Goal: Task Accomplishment & Management: Manage account settings

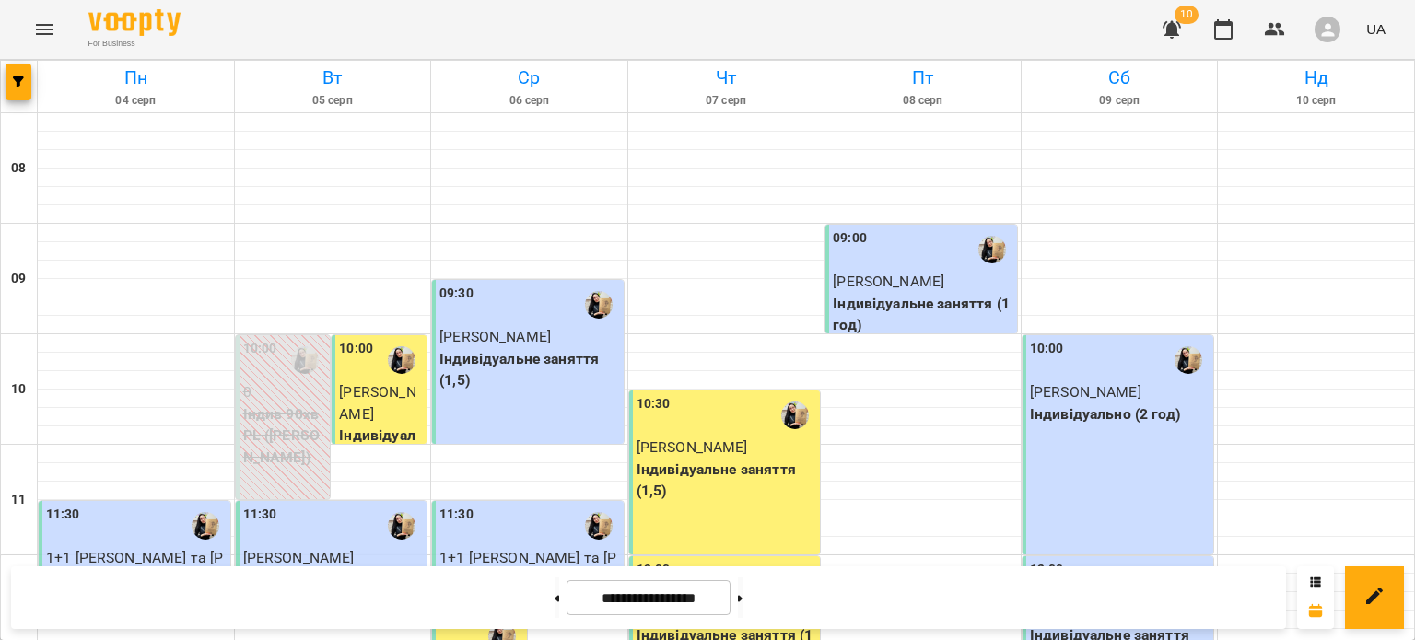
click at [1163, 25] on icon "button" at bounding box center [1172, 29] width 22 height 22
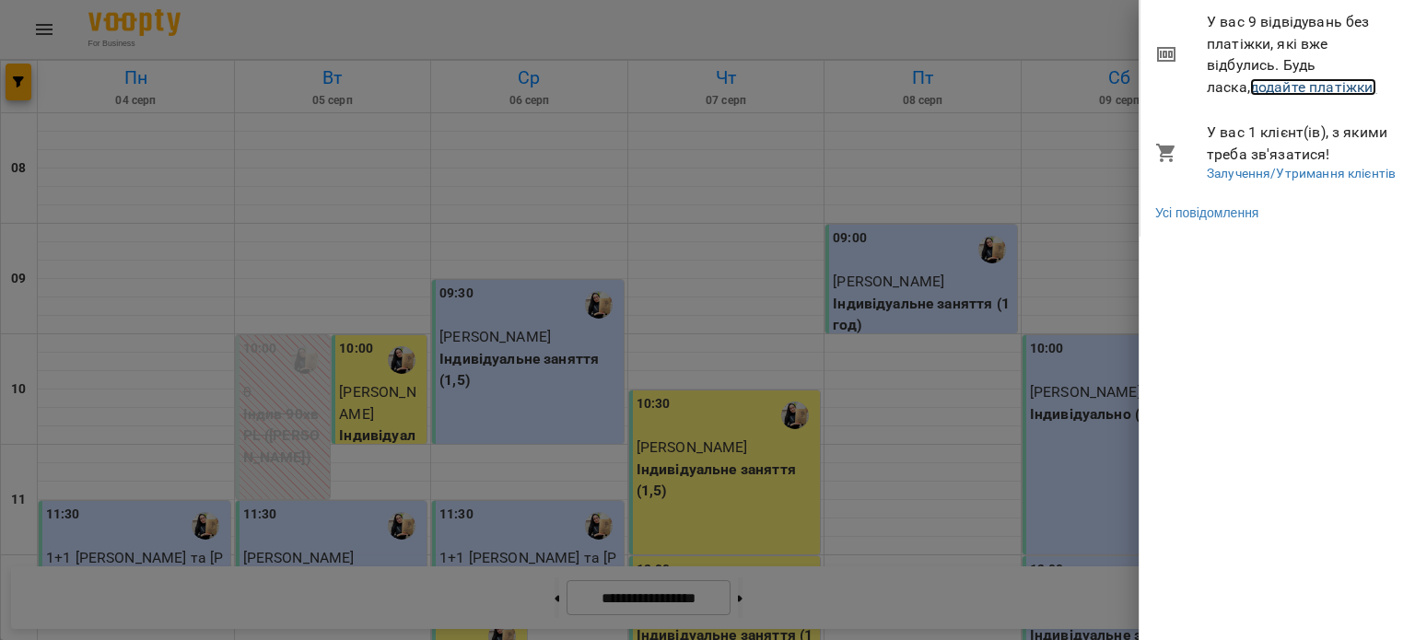
click at [1265, 87] on link "додайте платіжки!" at bounding box center [1313, 87] width 127 height 18
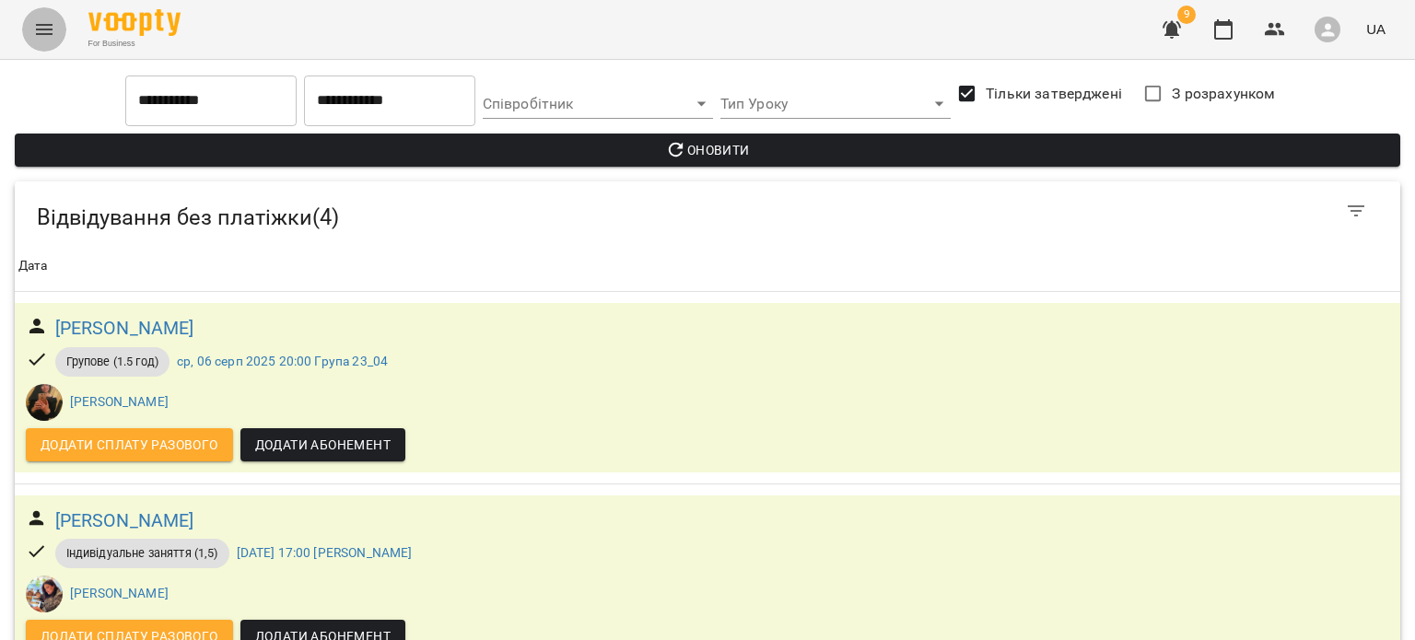
click at [51, 41] on button "Menu" at bounding box center [44, 29] width 44 height 44
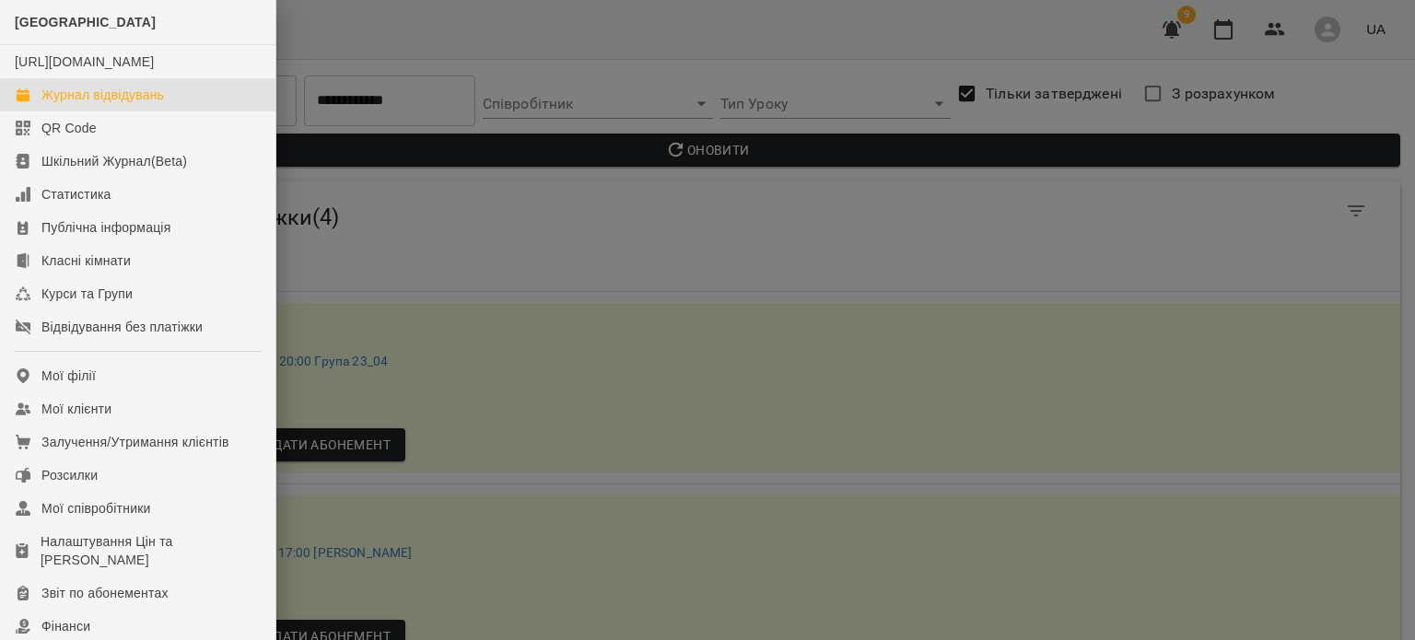
click at [82, 104] on div "Журнал відвідувань" at bounding box center [102, 95] width 123 height 18
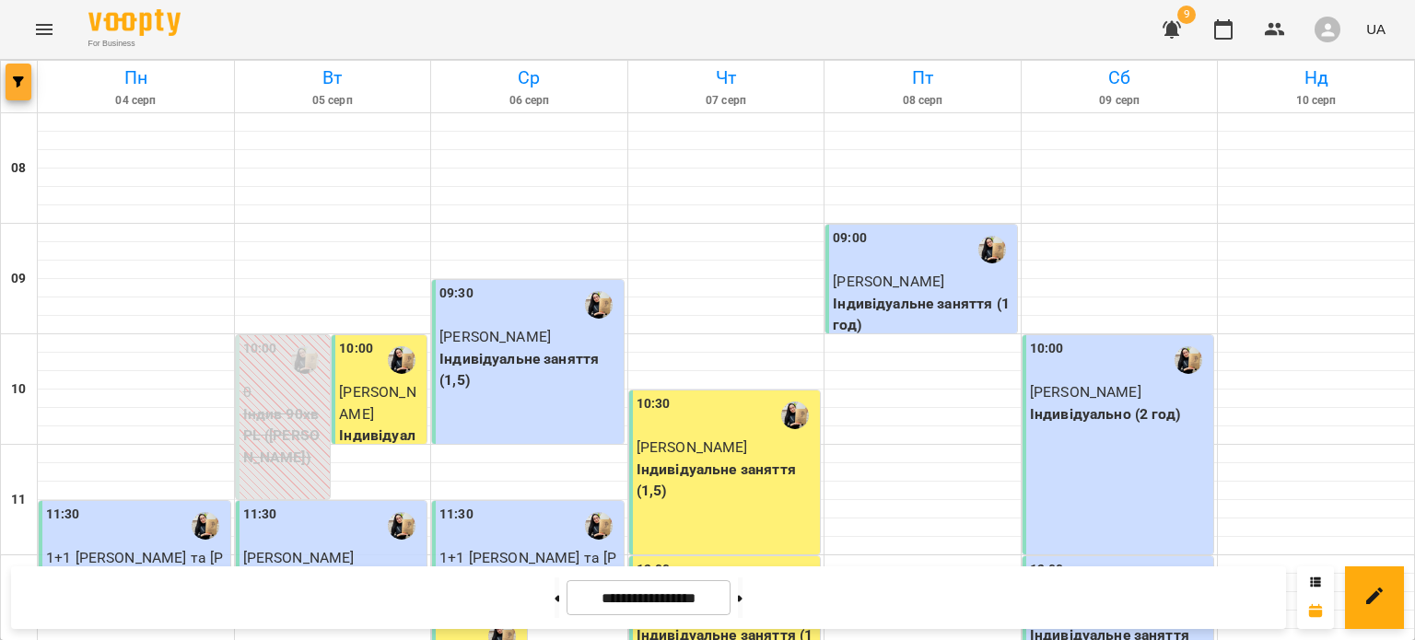
click at [19, 87] on icon "button" at bounding box center [18, 81] width 11 height 11
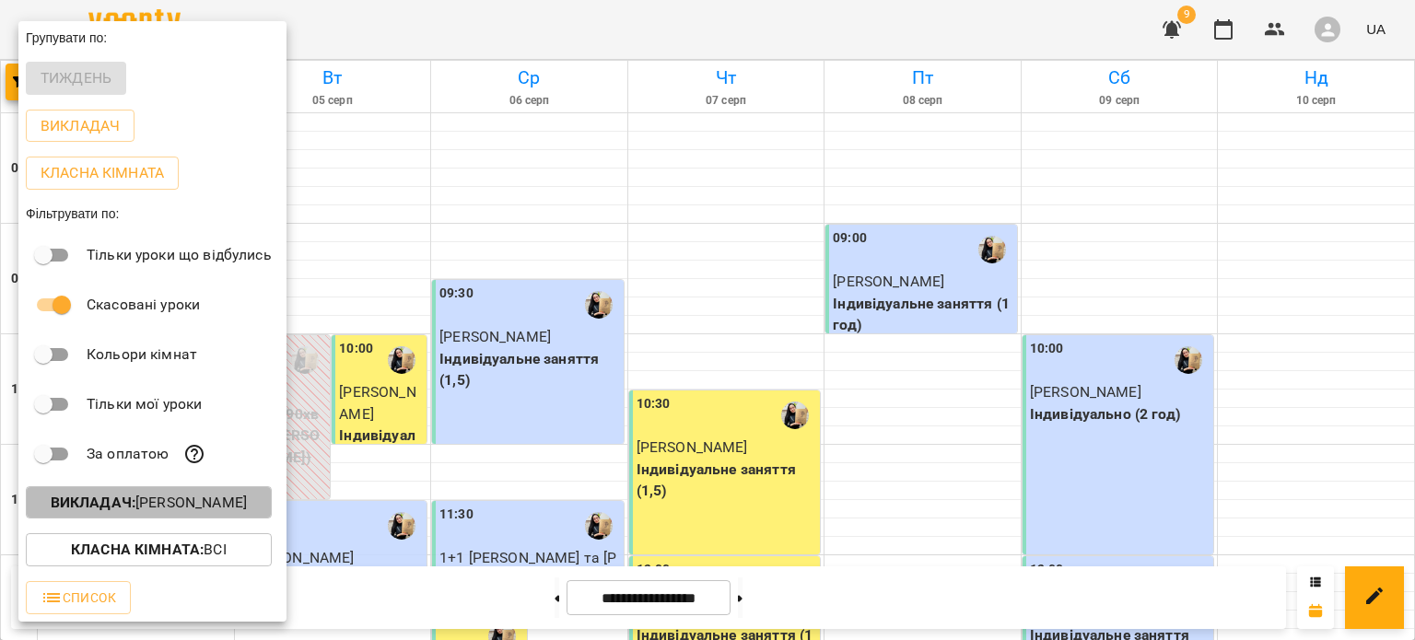
click at [155, 501] on p "Викладач : Ботіна Ірина Олегівна" at bounding box center [149, 503] width 196 height 22
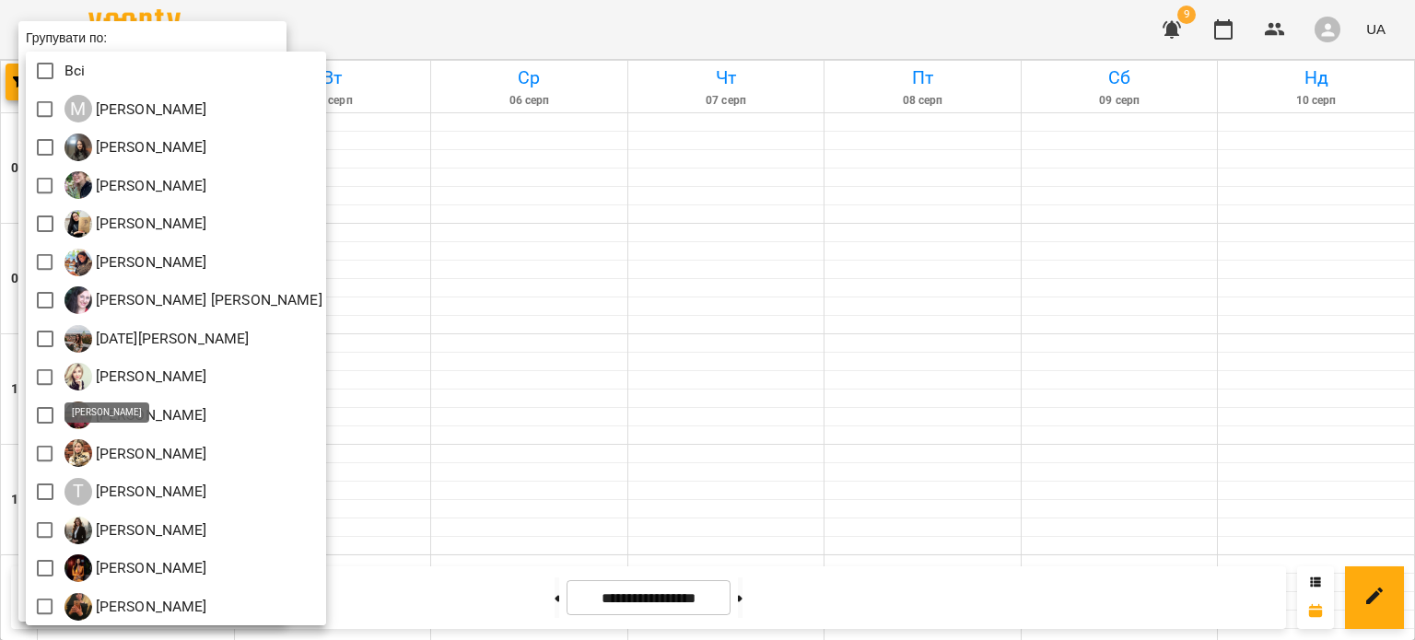
scroll to position [4, 0]
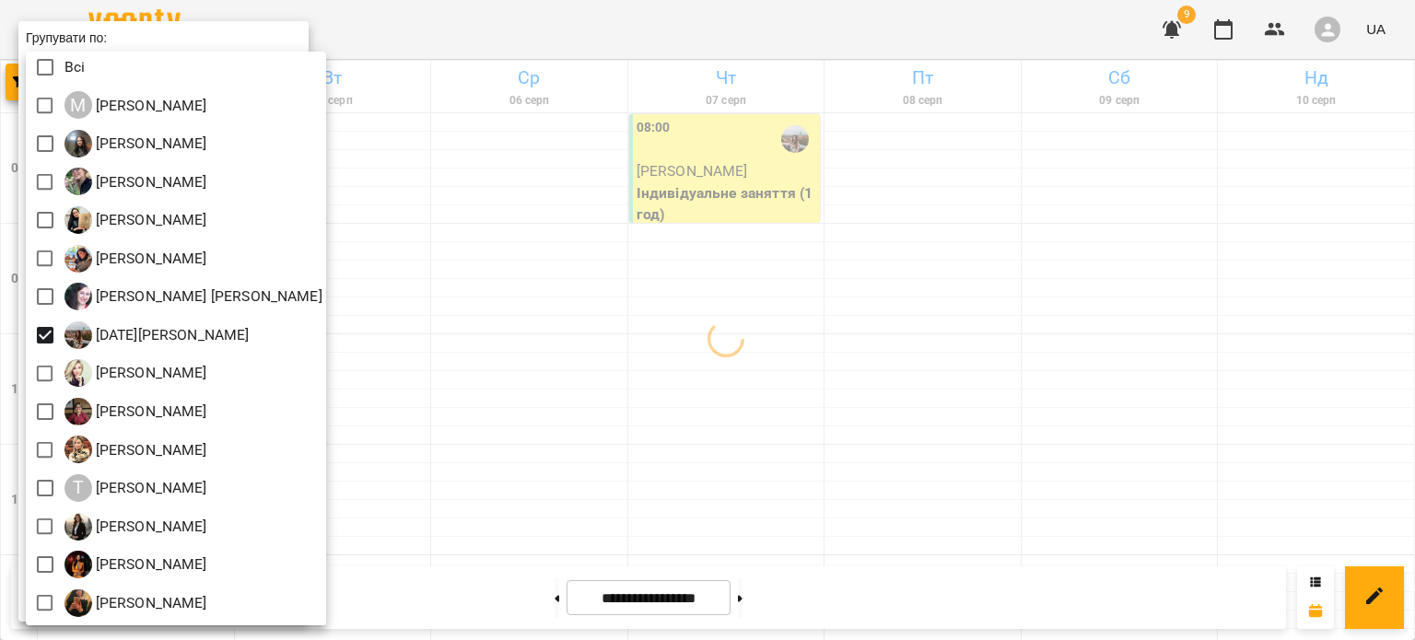
click at [606, 373] on div at bounding box center [707, 320] width 1415 height 640
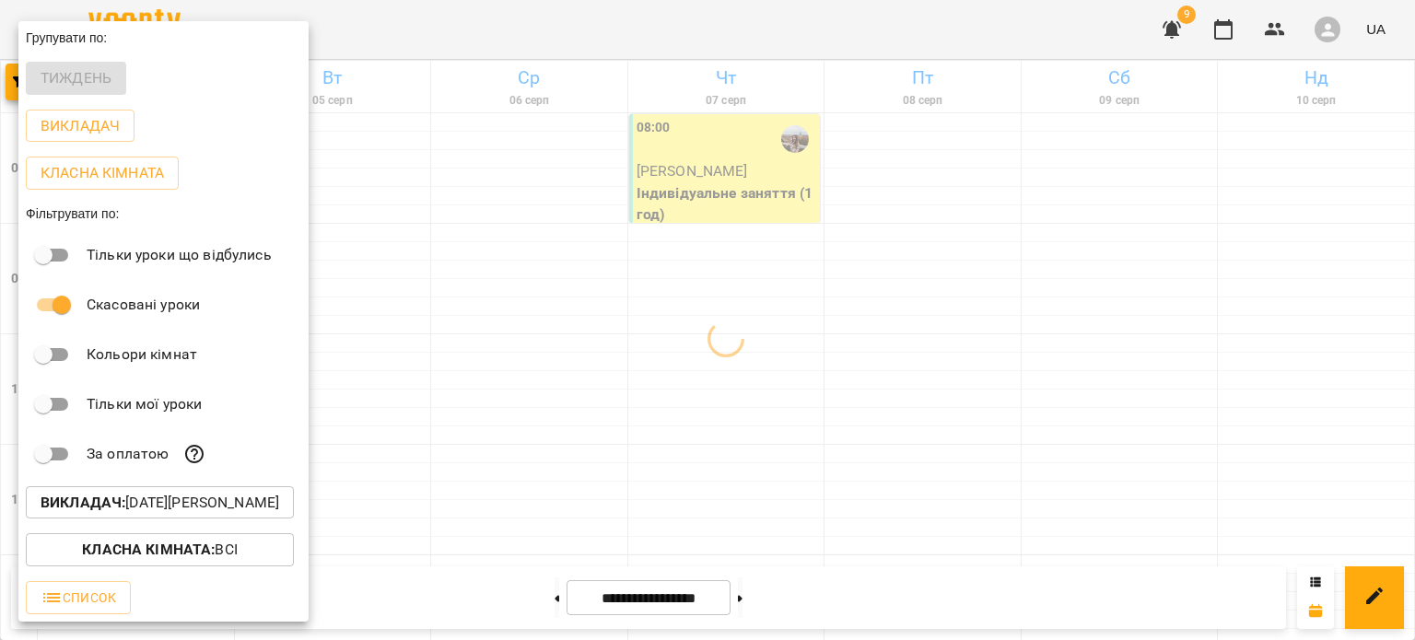
click at [606, 373] on div at bounding box center [707, 320] width 1415 height 640
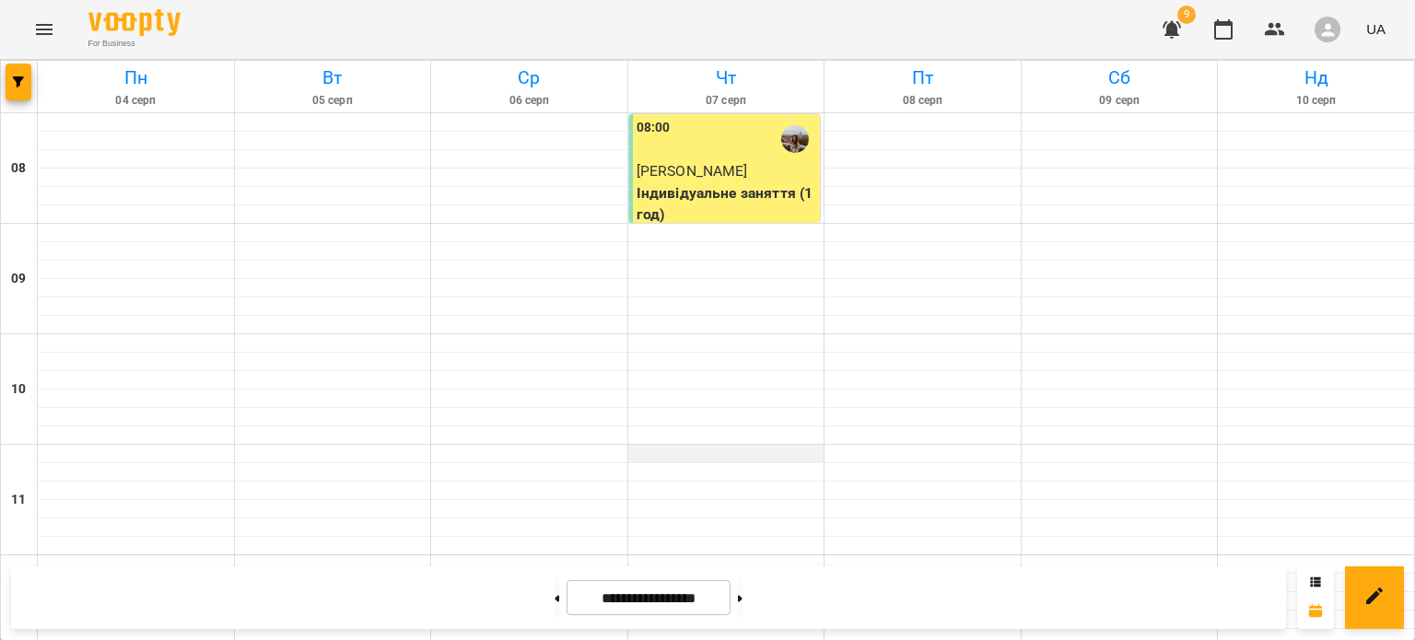
scroll to position [0, 0]
click at [555, 593] on button at bounding box center [557, 598] width 5 height 41
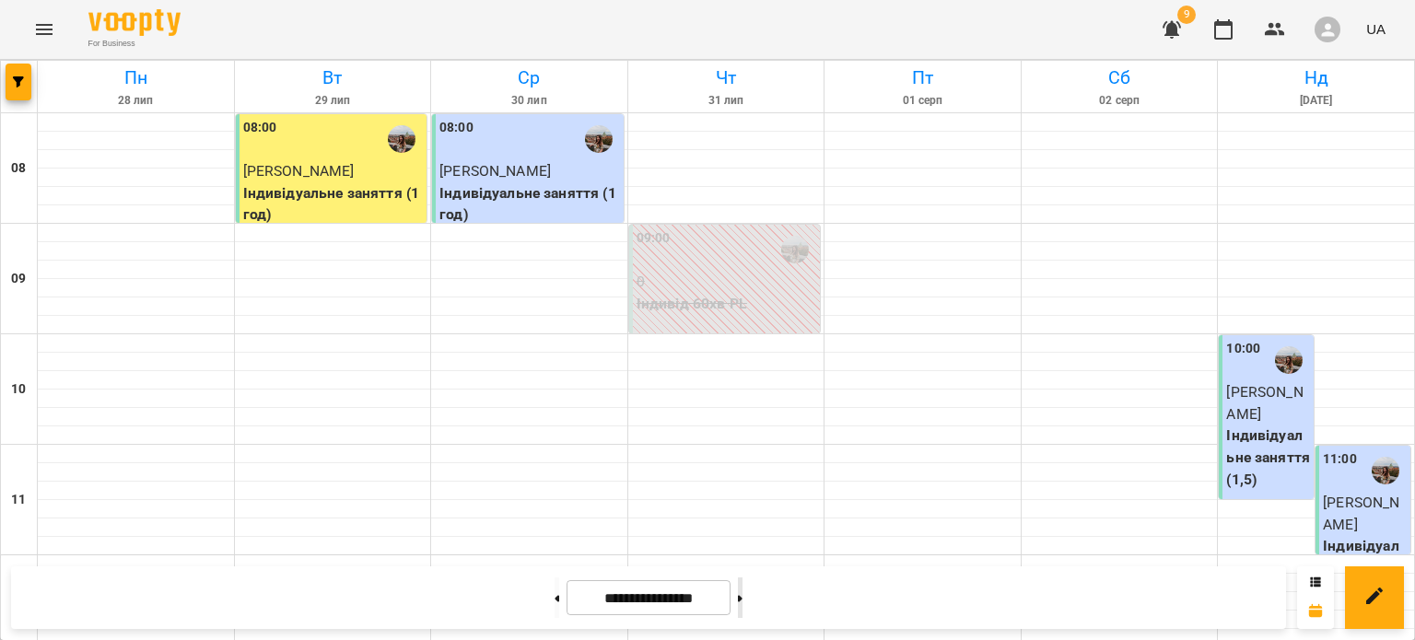
click at [744, 609] on div at bounding box center [740, 598] width 19 height 41
click at [743, 603] on button at bounding box center [740, 598] width 5 height 41
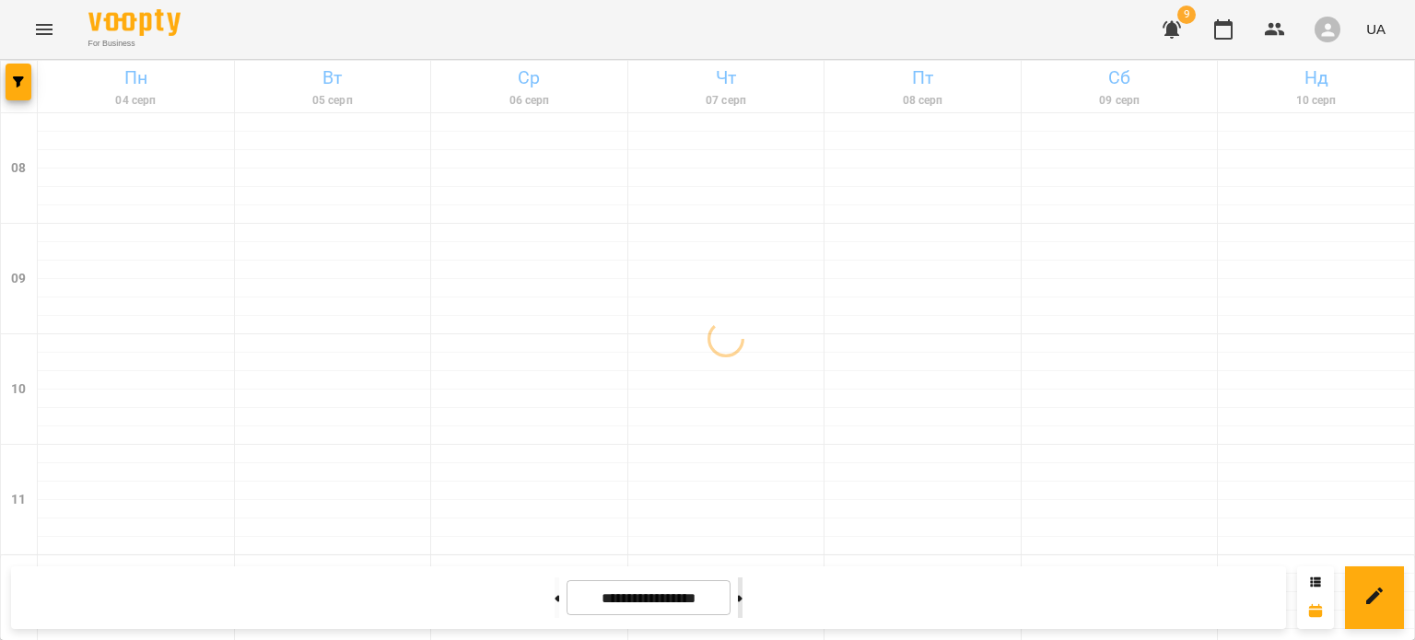
click at [743, 603] on button at bounding box center [740, 598] width 5 height 41
type input "**********"
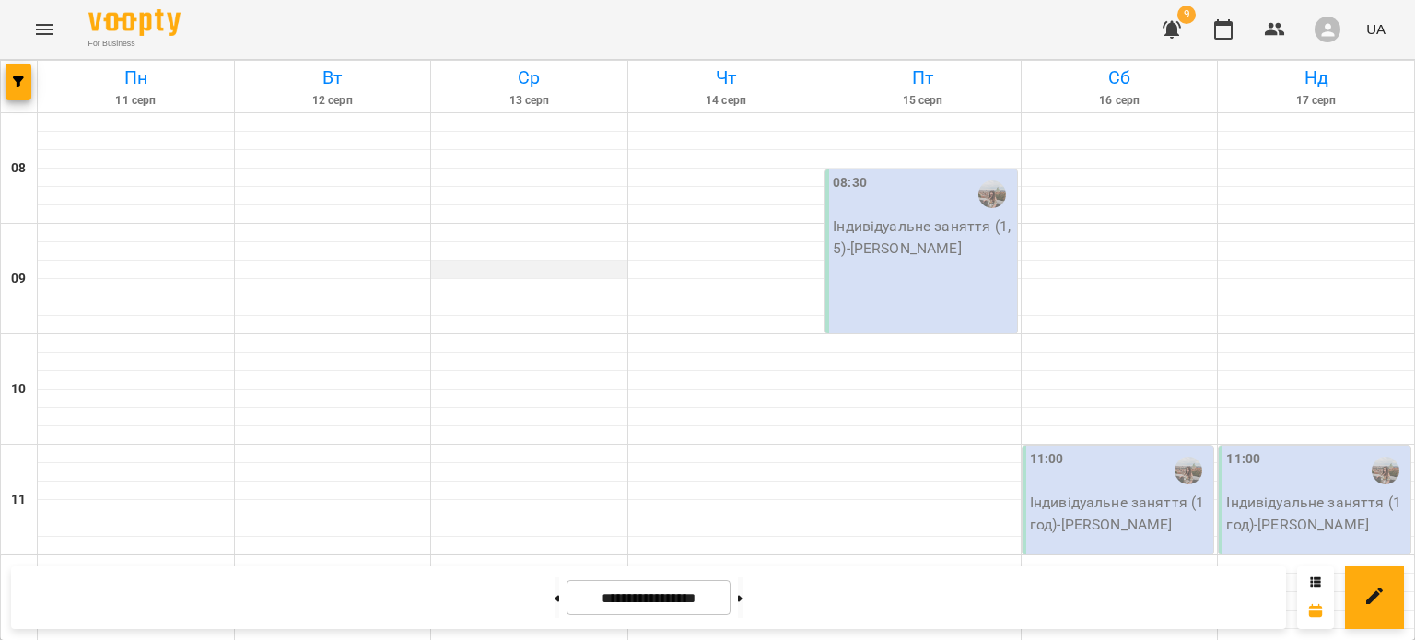
scroll to position [1213, 0]
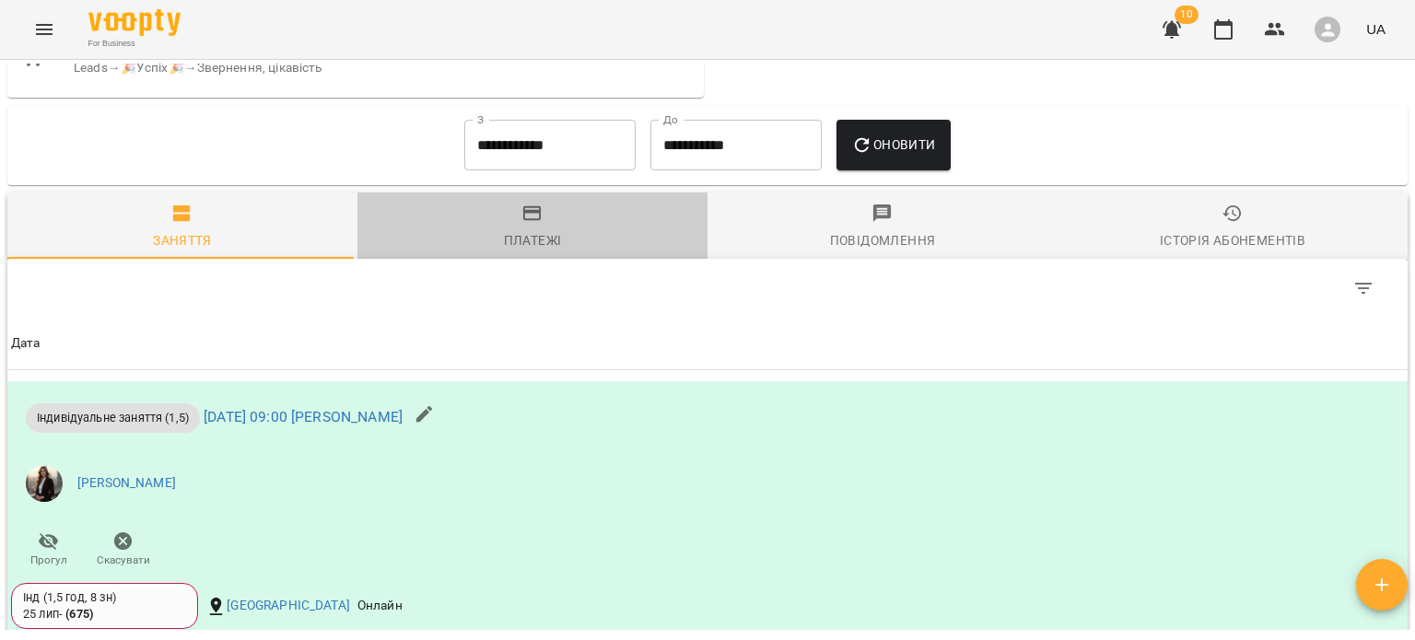
click at [556, 239] on div "Платежі" at bounding box center [533, 240] width 58 height 22
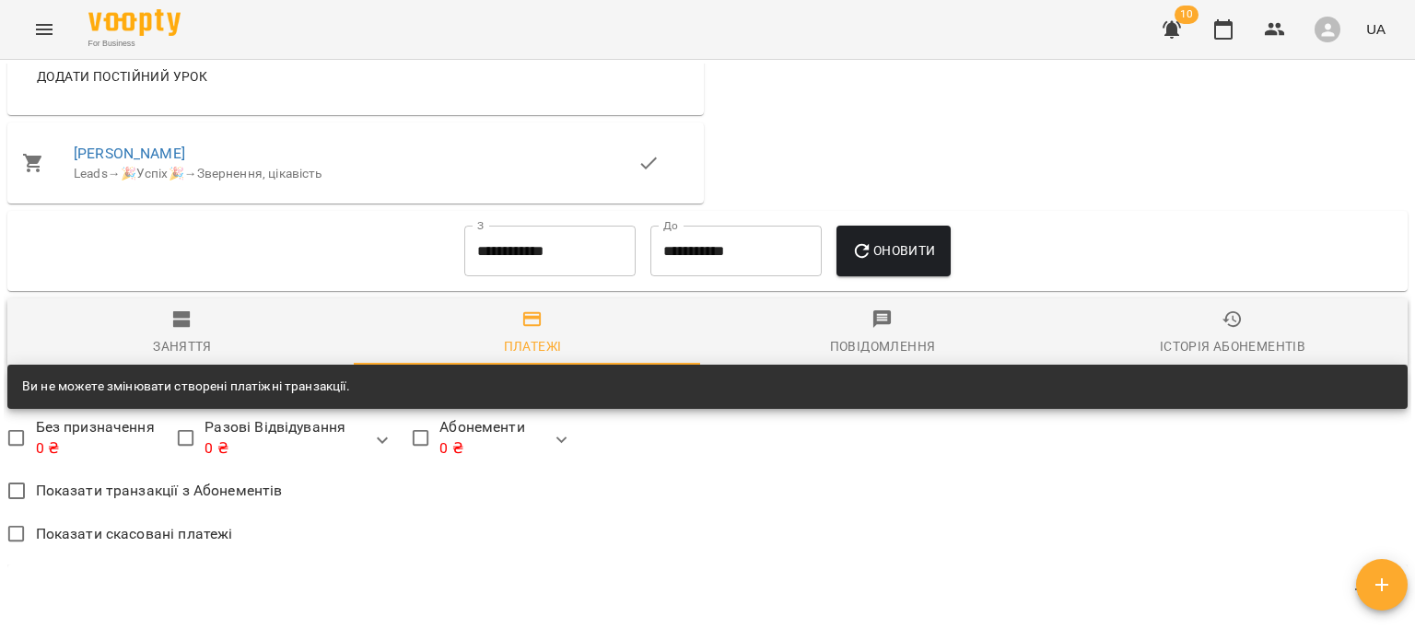
scroll to position [1194, 0]
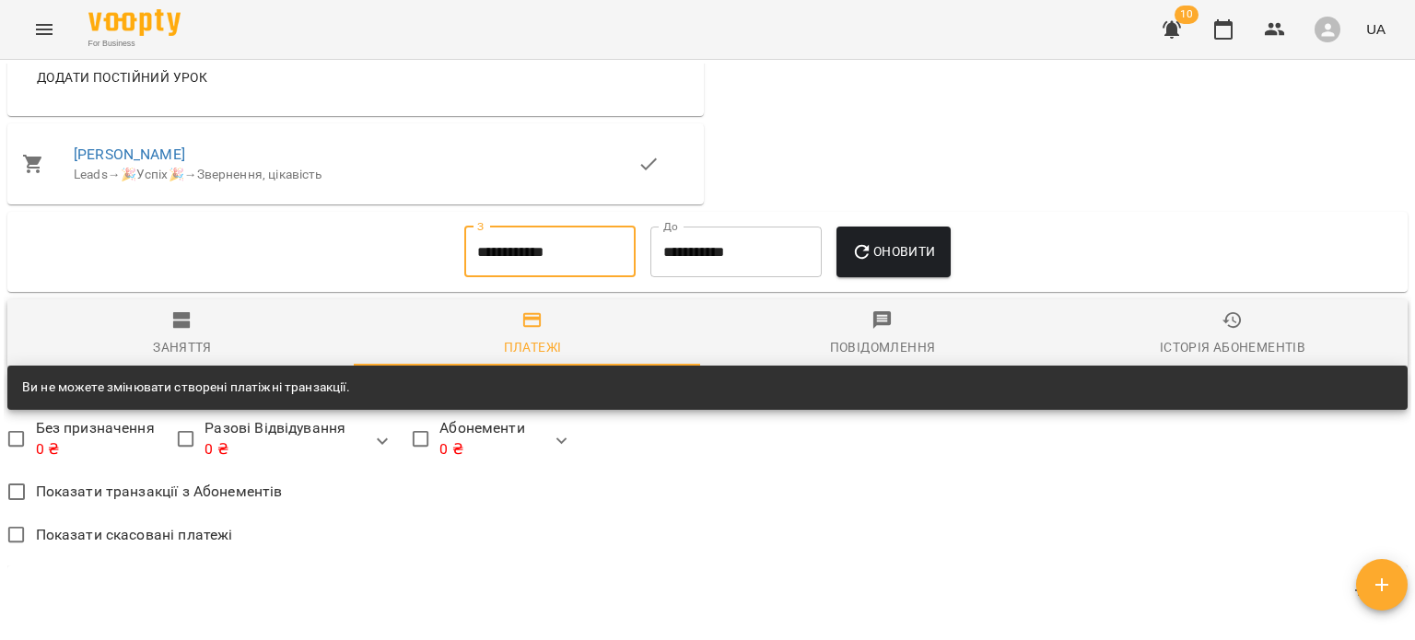
click at [546, 232] on input "**********" at bounding box center [549, 253] width 171 height 52
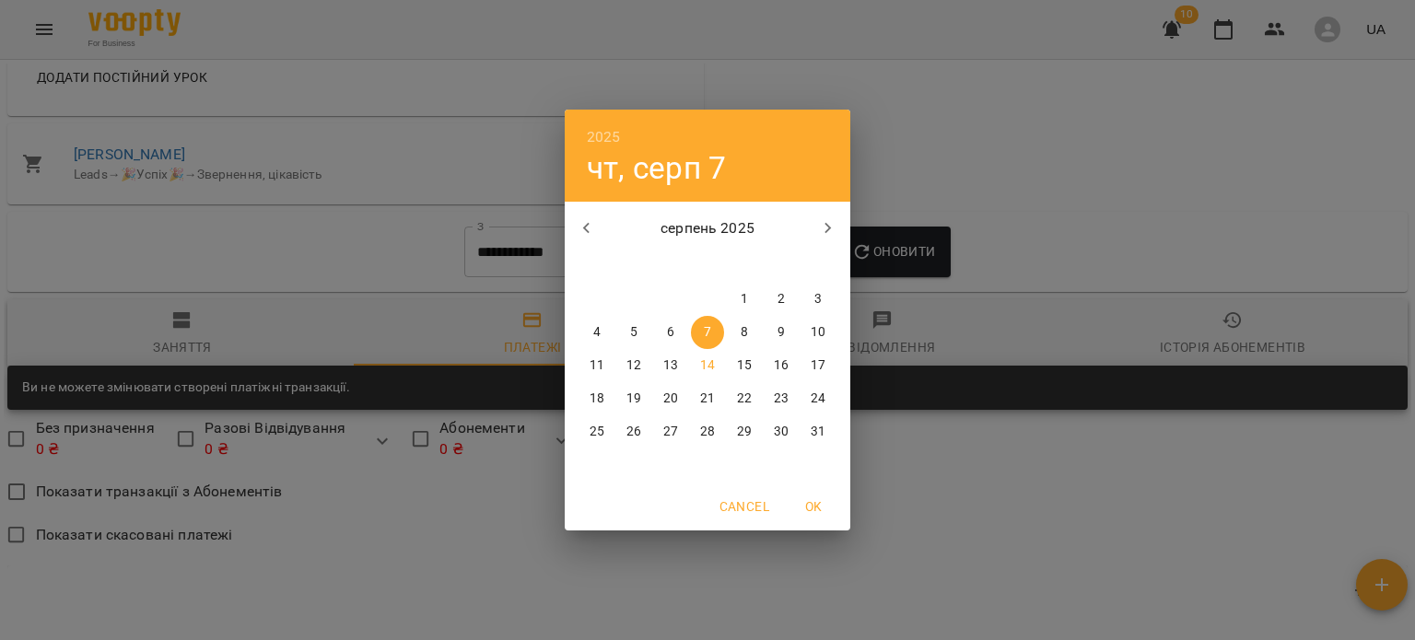
click at [573, 204] on div "серпень 2025 пн вт ср чт пт сб нд" at bounding box center [708, 238] width 286 height 70
click at [577, 214] on button "button" at bounding box center [587, 228] width 44 height 44
click at [599, 426] on p "28" at bounding box center [597, 432] width 15 height 18
type input "**********"
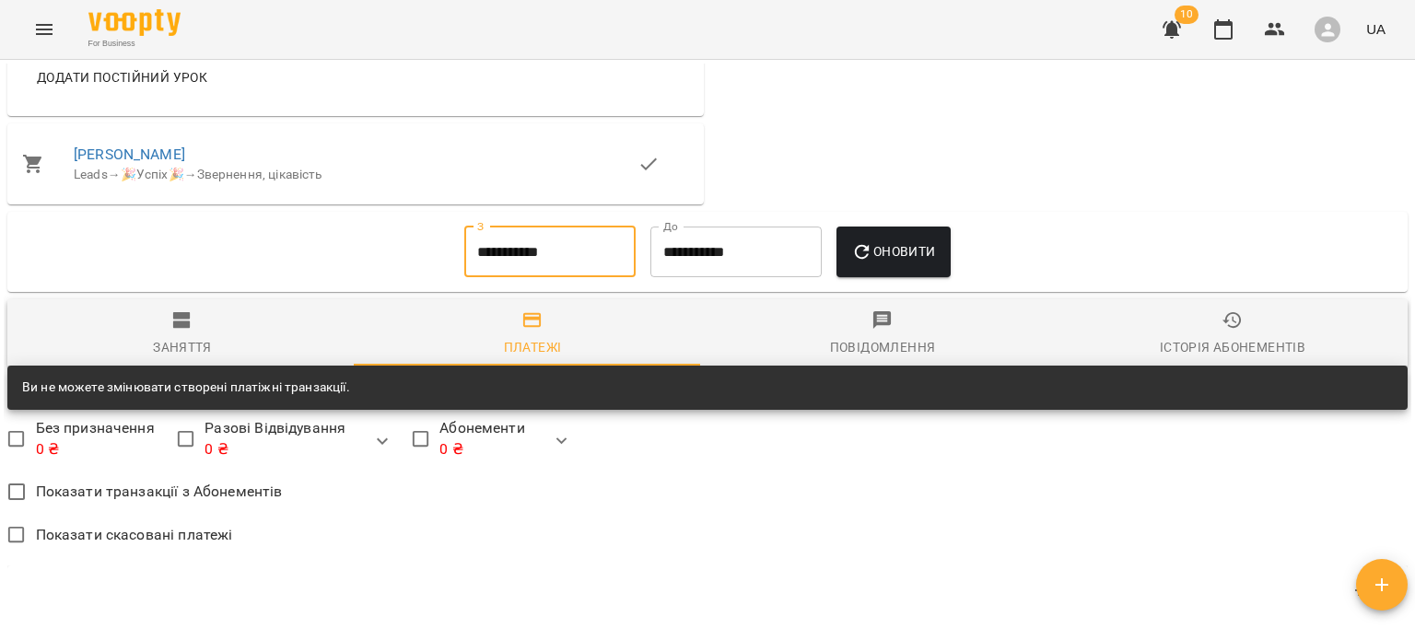
click at [950, 232] on button "Оновити" at bounding box center [893, 253] width 113 height 52
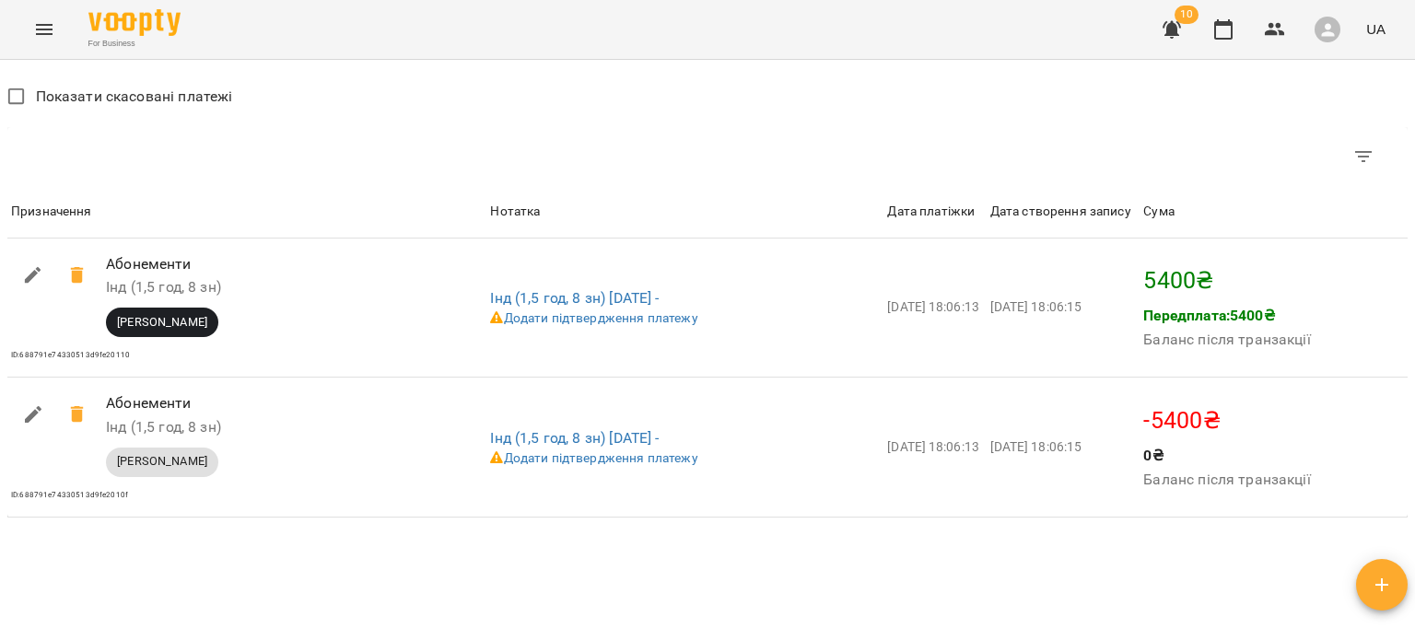
scroll to position [1639, 0]
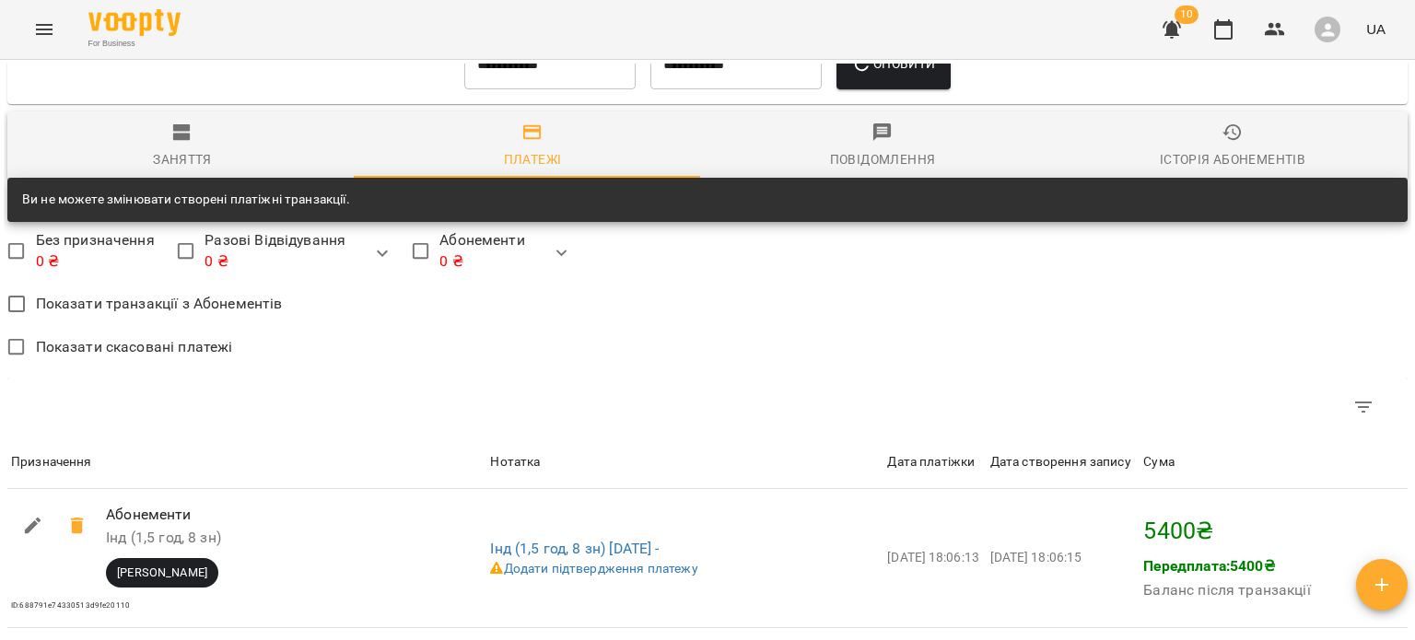
click at [151, 142] on span "Заняття" at bounding box center [182, 147] width 328 height 50
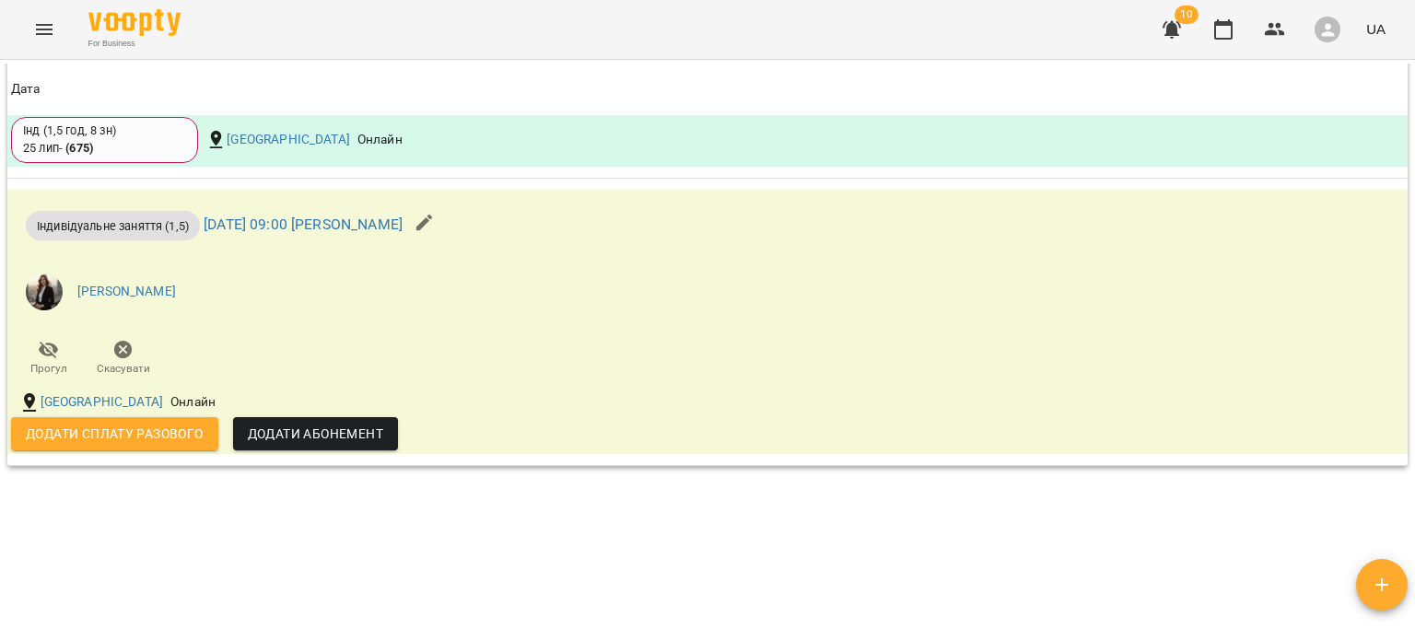
scroll to position [3482, 0]
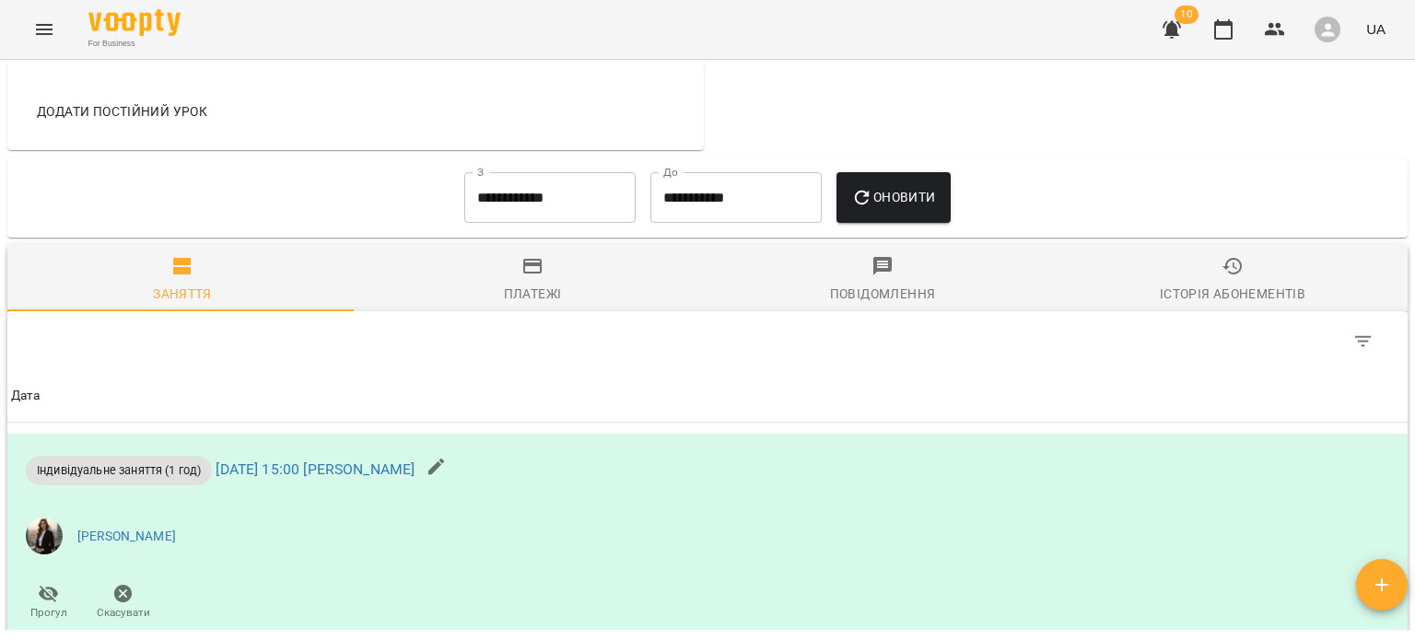
scroll to position [1091, 0]
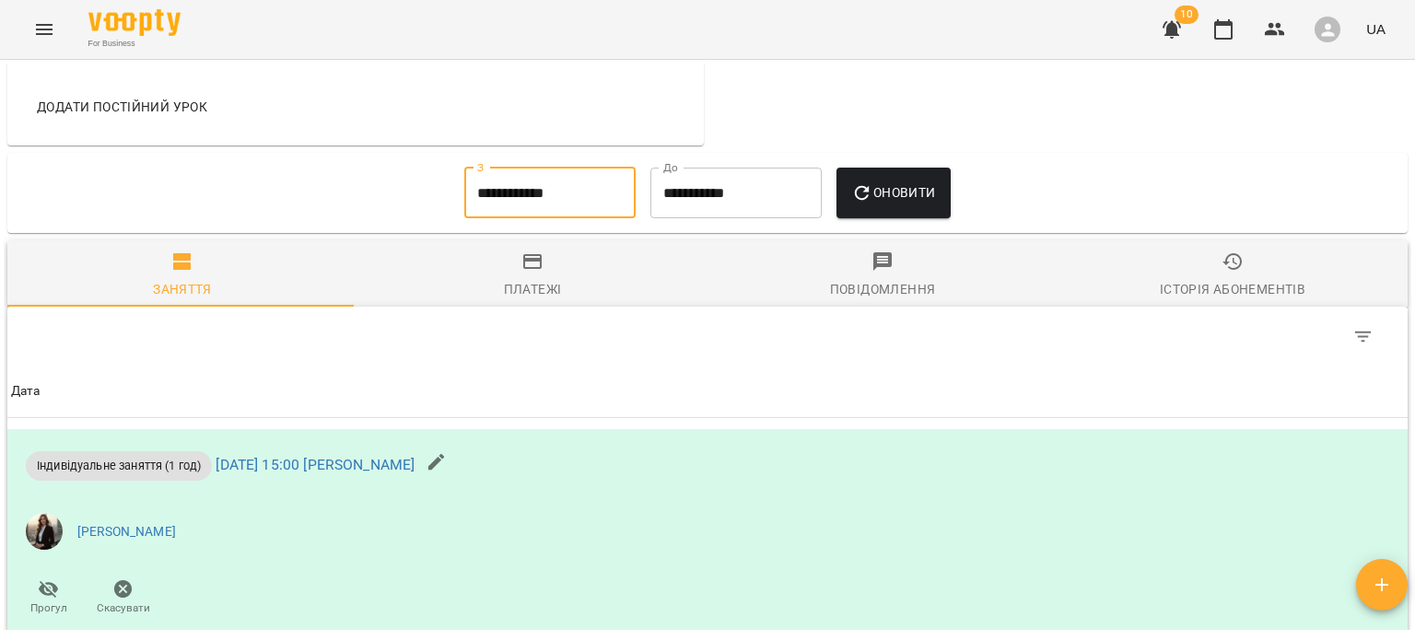
click at [534, 219] on input "**********" at bounding box center [549, 194] width 171 height 52
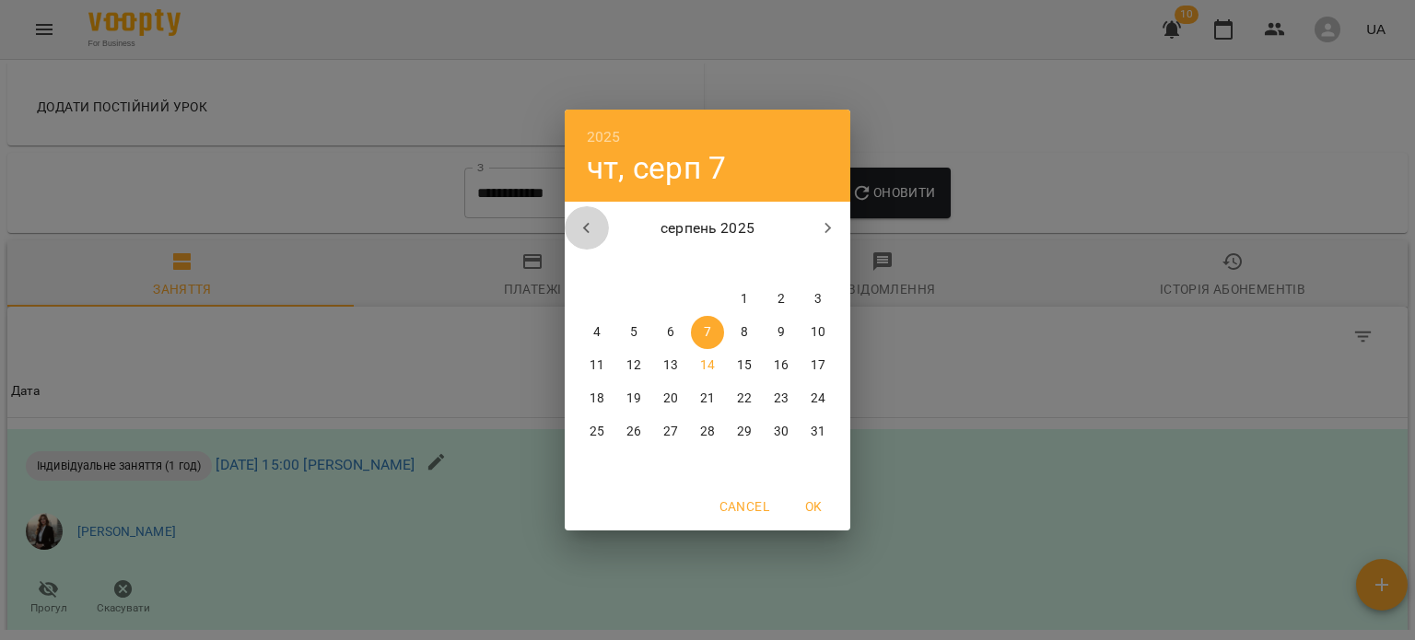
click at [600, 231] on button "button" at bounding box center [587, 228] width 44 height 44
click at [630, 399] on p "22" at bounding box center [633, 399] width 15 height 18
type input "**********"
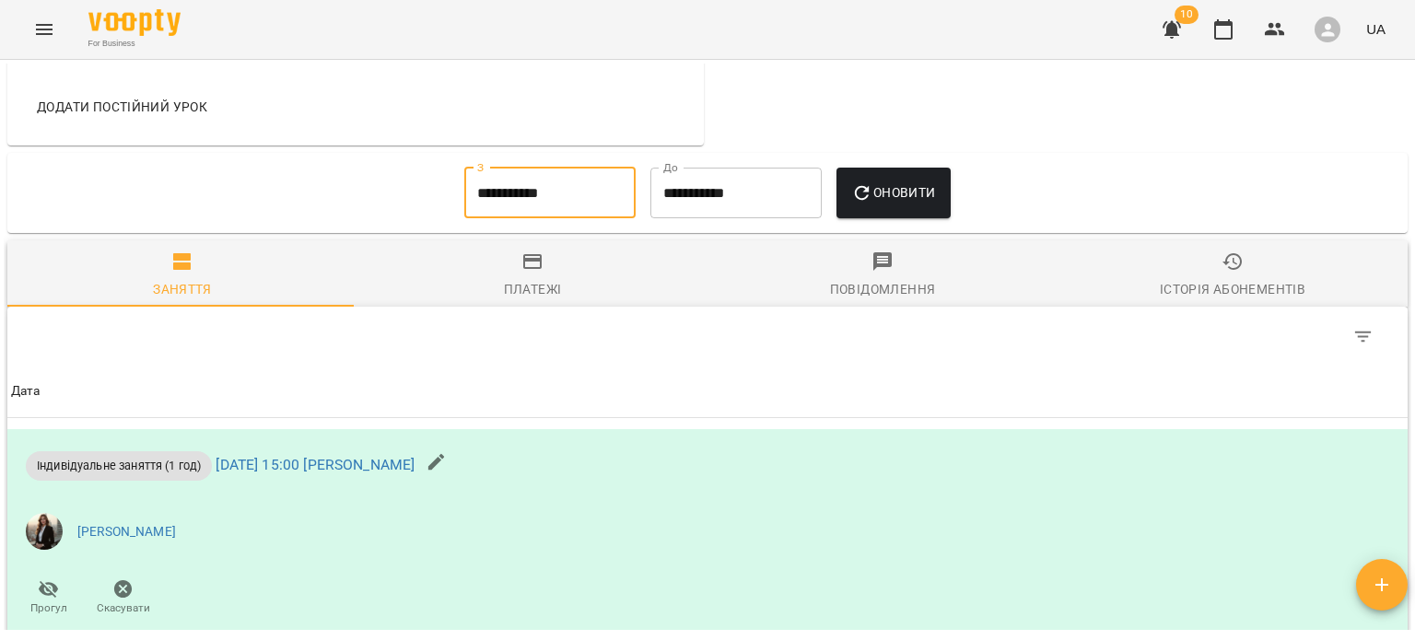
click at [902, 198] on span "Оновити" at bounding box center [893, 192] width 84 height 22
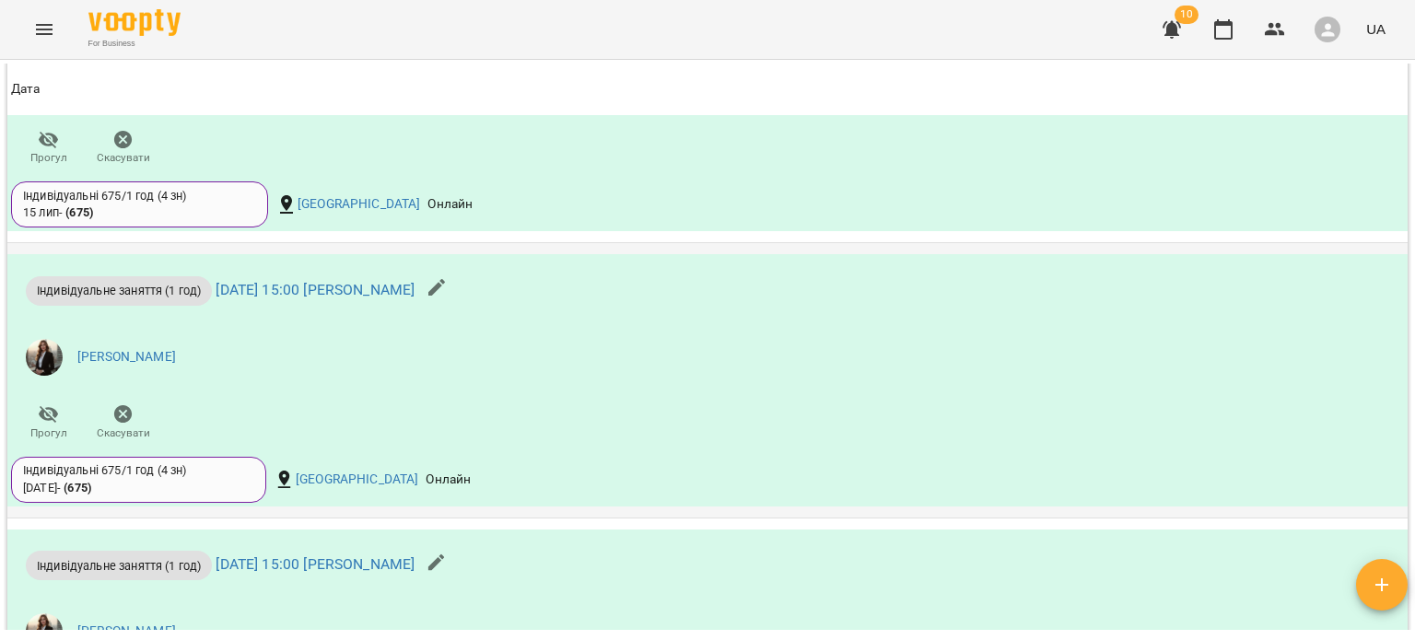
scroll to position [1813, 0]
click at [448, 301] on icon "button" at bounding box center [437, 290] width 22 height 22
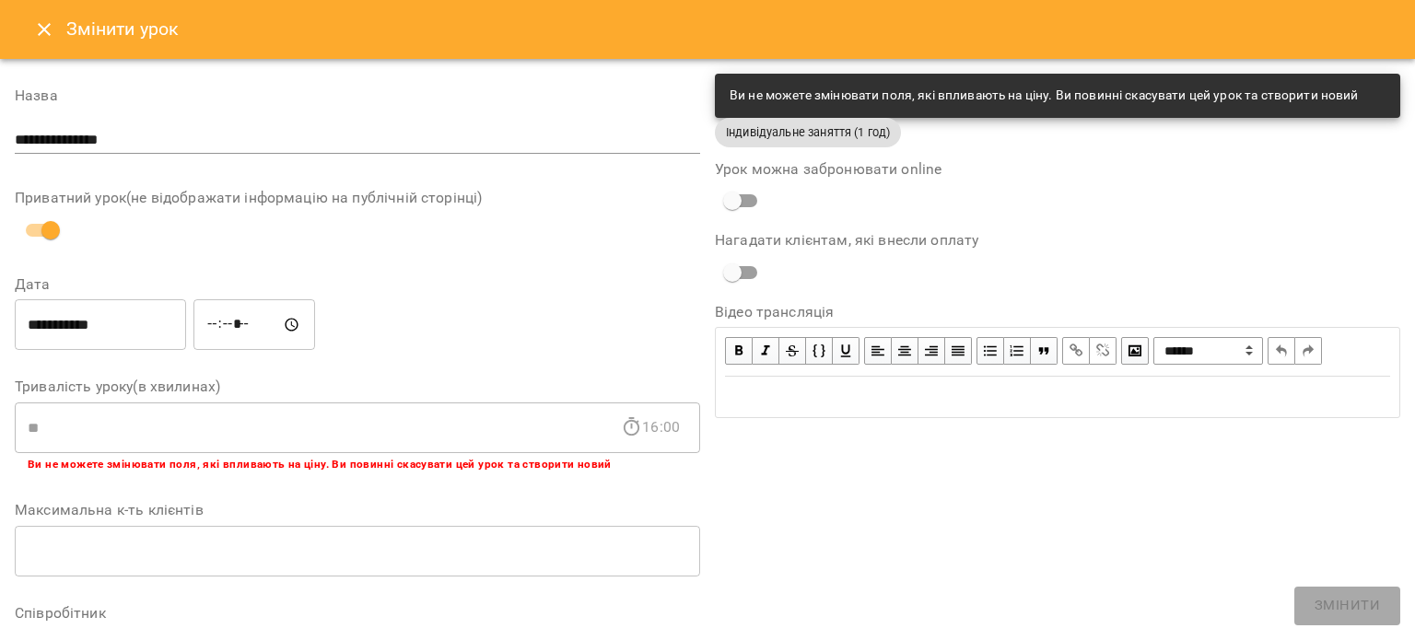
click at [47, 21] on icon "Close" at bounding box center [44, 29] width 22 height 22
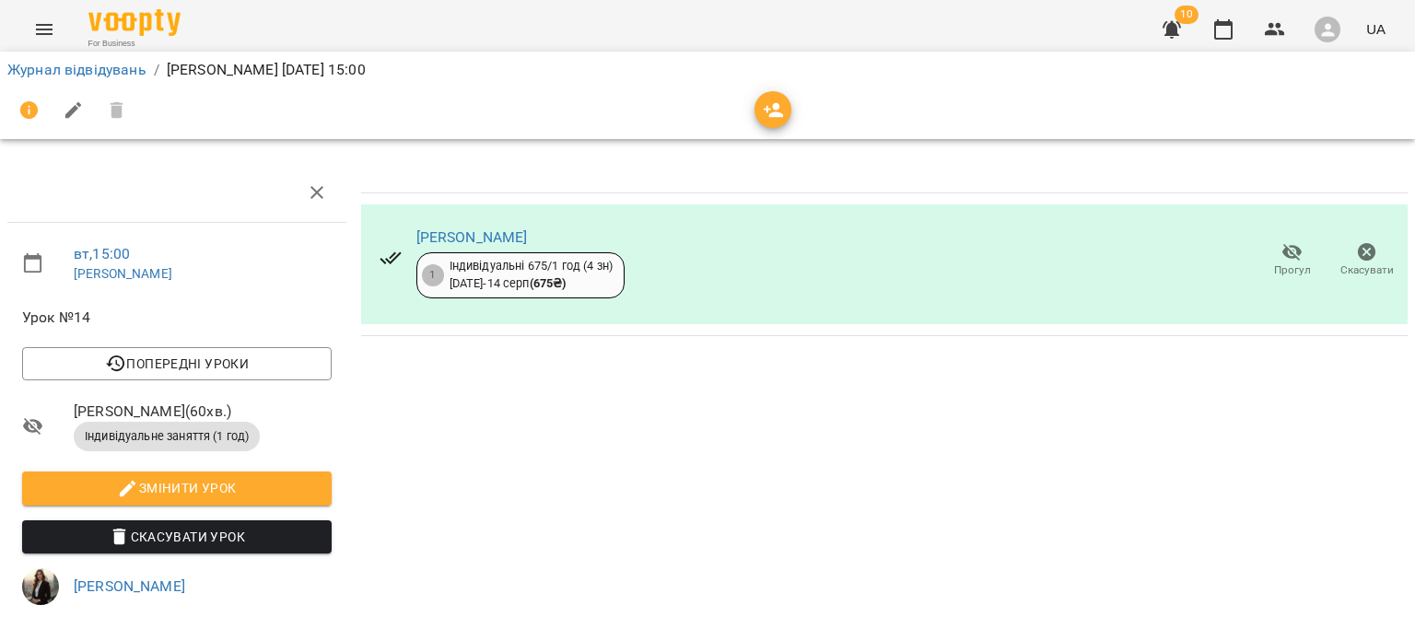
click at [1363, 246] on span "Скасувати" at bounding box center [1366, 259] width 53 height 37
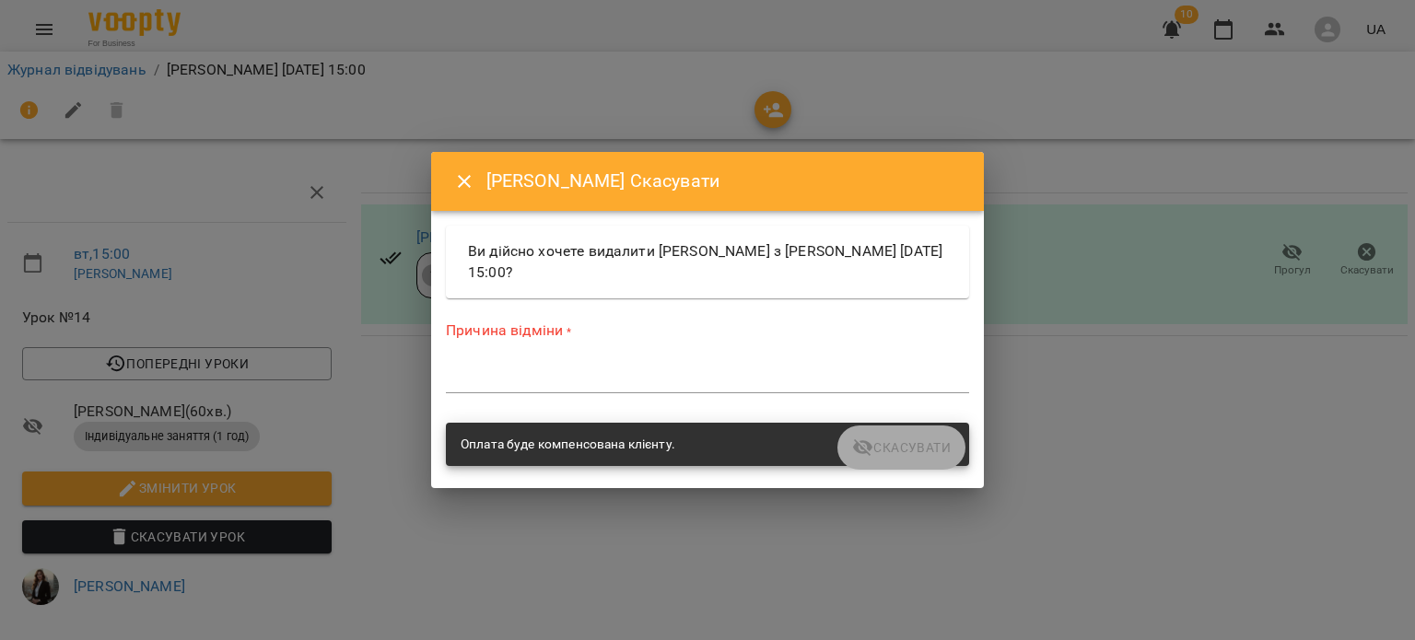
click at [811, 370] on textarea at bounding box center [707, 378] width 523 height 18
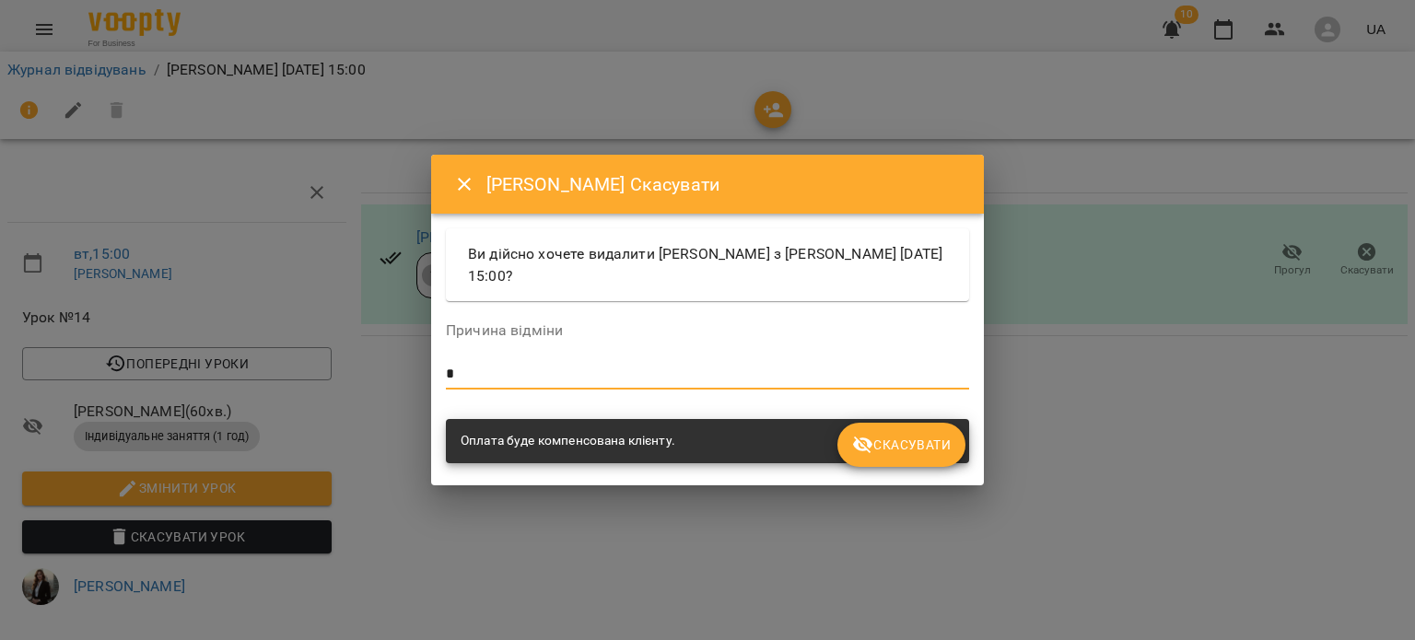
type textarea "*"
click at [888, 445] on span "Скасувати" at bounding box center [901, 445] width 99 height 22
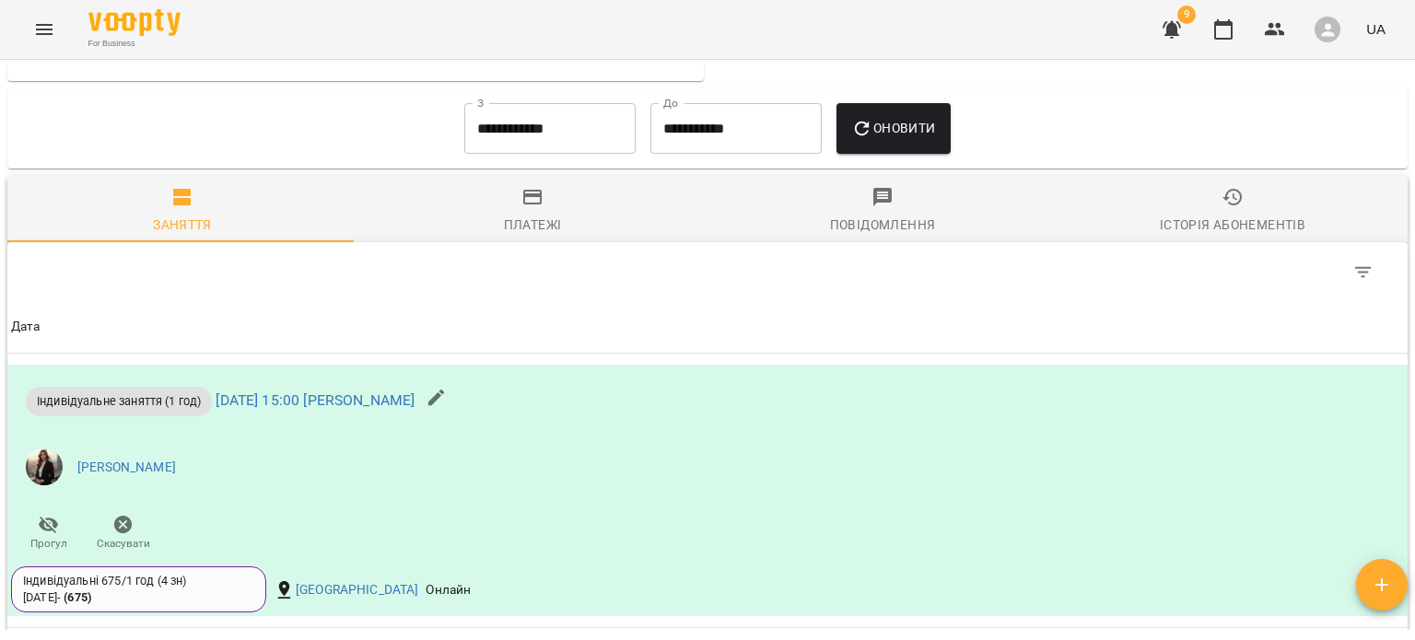
scroll to position [1152, 0]
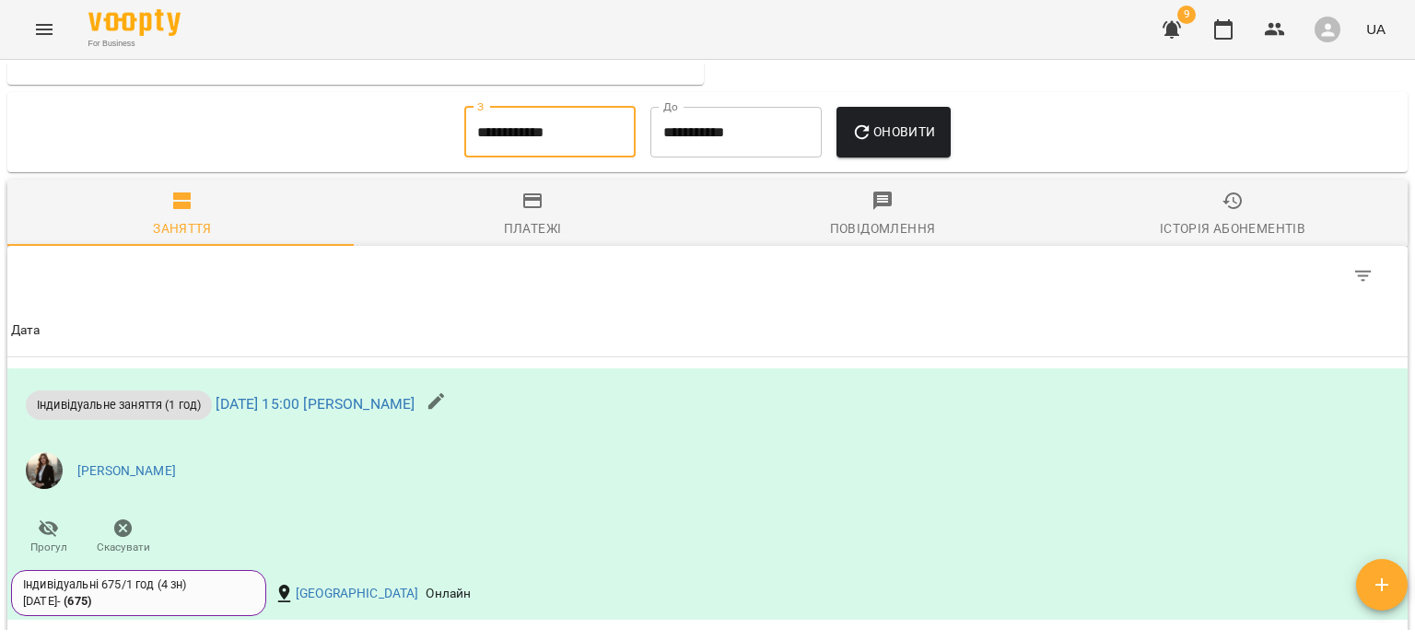
click at [526, 131] on input "**********" at bounding box center [549, 133] width 171 height 52
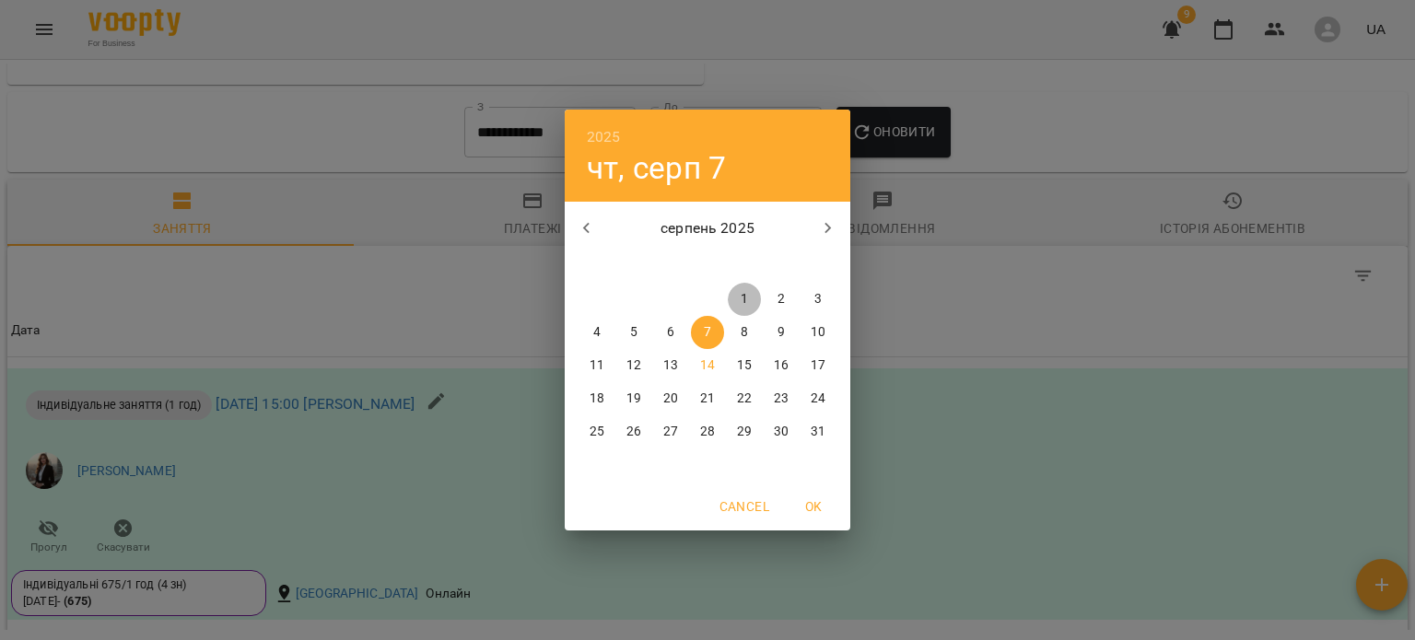
click at [745, 283] on button "1" at bounding box center [744, 299] width 33 height 33
type input "**********"
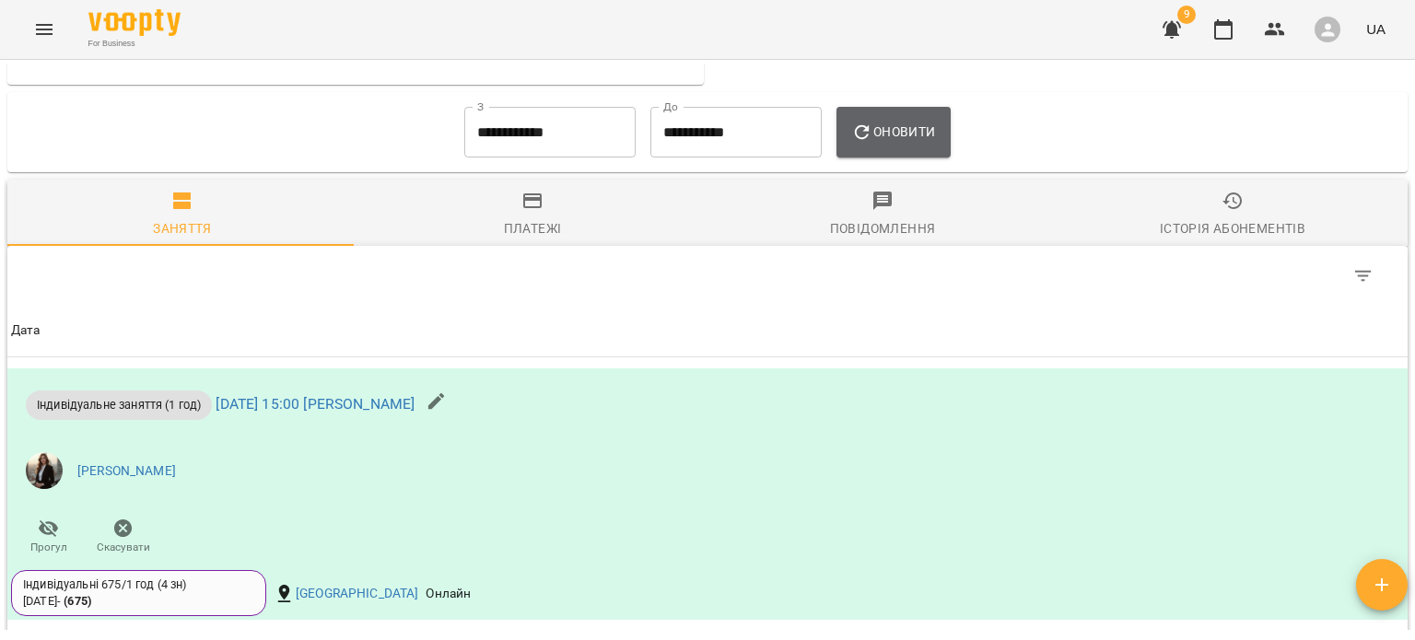
click at [870, 144] on icon "button" at bounding box center [862, 133] width 22 height 22
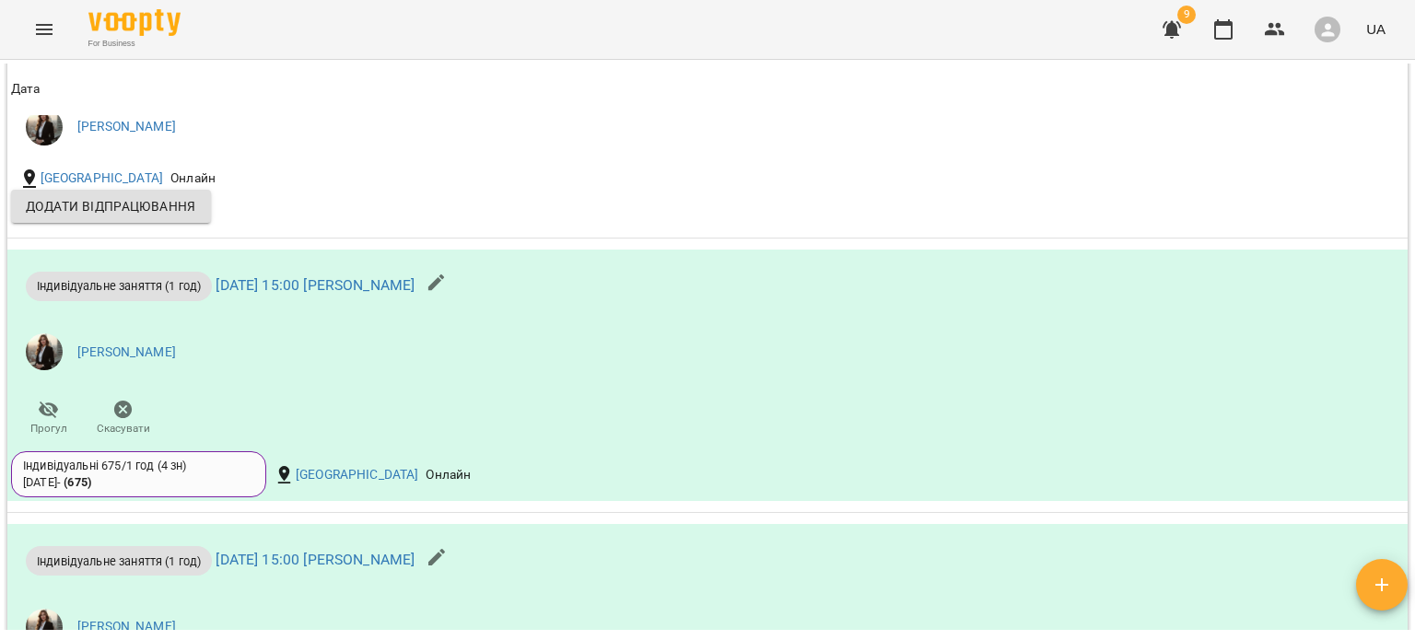
scroll to position [1324, 0]
